Goal: Transaction & Acquisition: Purchase product/service

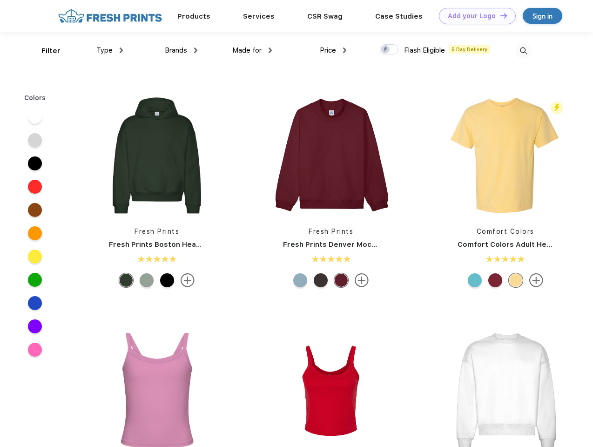
scroll to position [0, 0]
click at [474, 16] on link "Add your Logo Design Tool" at bounding box center [477, 16] width 77 height 16
click at [0, 0] on div "Design Tool" at bounding box center [0, 0] width 0 height 0
click at [500, 15] on link "Add your Logo Design Tool" at bounding box center [477, 16] width 77 height 16
click at [45, 51] on div "Filter" at bounding box center [50, 51] width 19 height 11
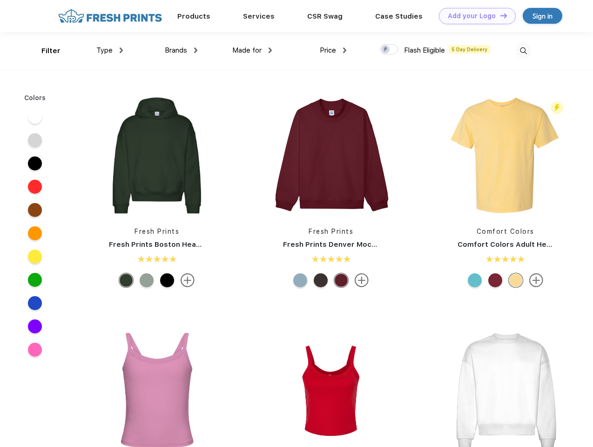
click at [110, 50] on span "Type" at bounding box center [104, 50] width 16 height 8
click at [181, 50] on span "Brands" at bounding box center [176, 50] width 22 height 8
click at [252, 50] on span "Made for" at bounding box center [246, 50] width 29 height 8
click at [333, 50] on span "Price" at bounding box center [328, 50] width 16 height 8
click at [389, 50] on div at bounding box center [389, 49] width 18 height 10
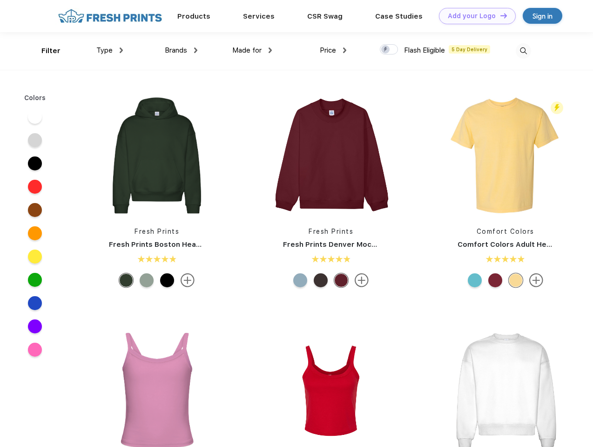
click at [386, 50] on input "checkbox" at bounding box center [383, 47] width 6 height 6
click at [524, 51] on img at bounding box center [523, 50] width 15 height 15
